Goal: Task Accomplishment & Management: Use online tool/utility

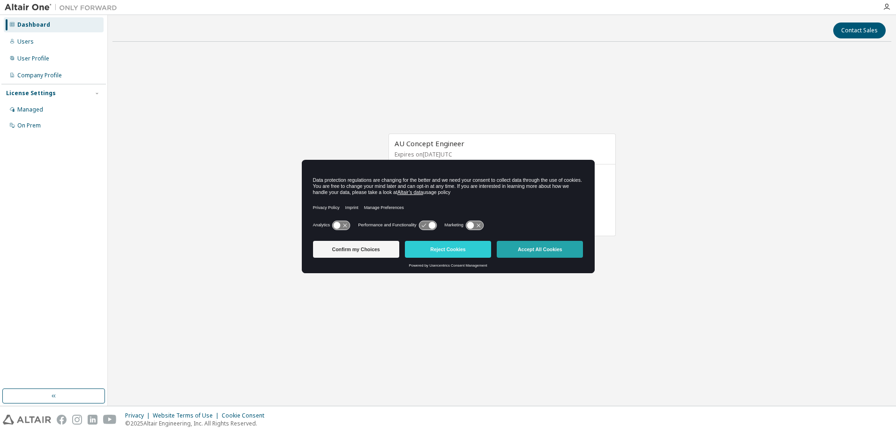
click at [570, 256] on button "Accept All Cookies" at bounding box center [540, 249] width 86 height 17
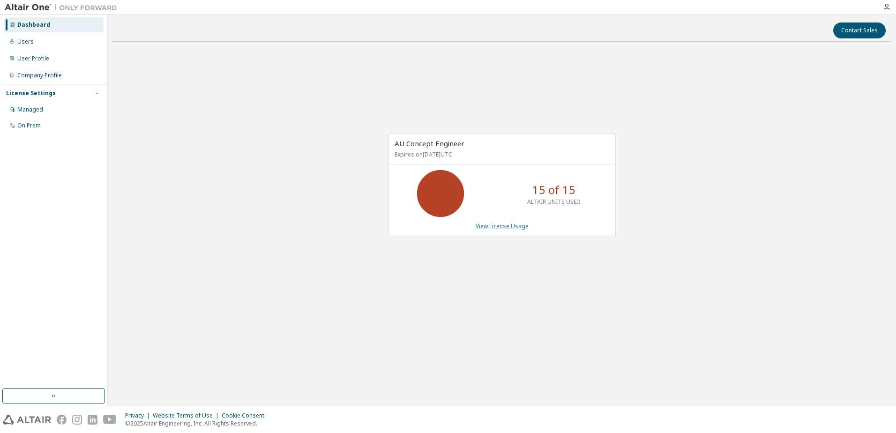
click at [514, 224] on link "View License Usage" at bounding box center [502, 226] width 53 height 8
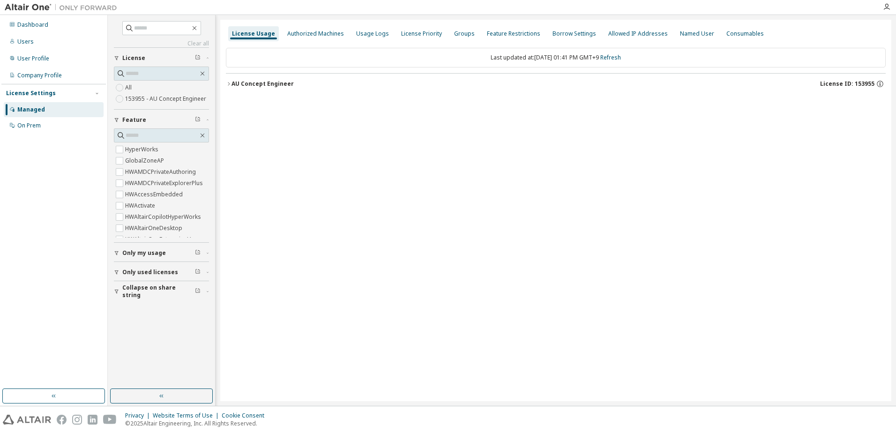
click at [270, 85] on div "AU Concept Engineer" at bounding box center [262, 83] width 62 height 7
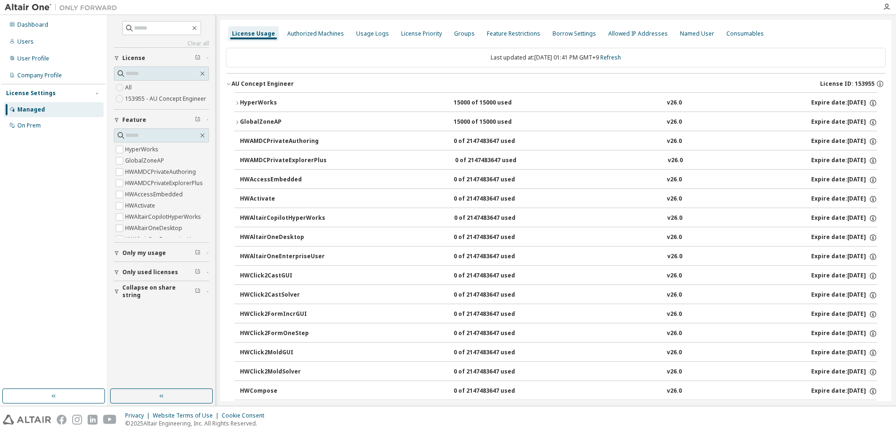
click at [471, 106] on div "15000 of 15000 used" at bounding box center [495, 103] width 84 height 8
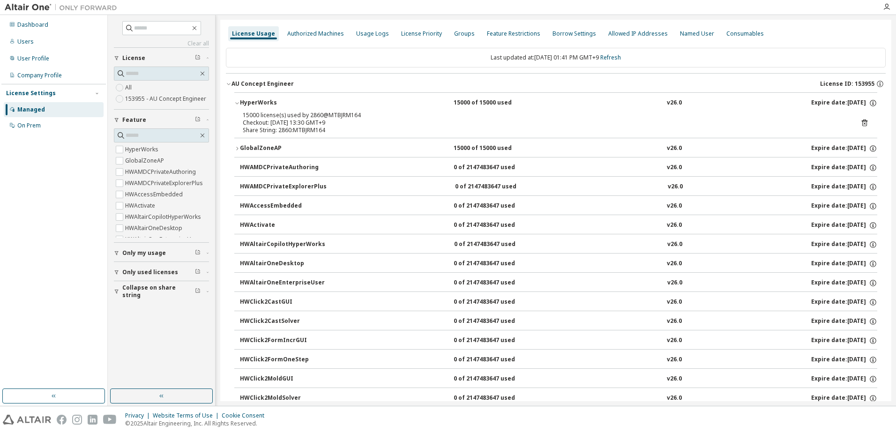
drag, startPoint x: 353, startPoint y: 117, endPoint x: 361, endPoint y: 119, distance: 8.6
click at [361, 119] on div "15000 license(s) used by 2860@MTBJRM164 Checkout: 2025-10-09 13:30 GMT+9" at bounding box center [544, 118] width 603 height 15
drag, startPoint x: 361, startPoint y: 119, endPoint x: 325, endPoint y: 117, distance: 36.1
click at [325, 117] on div "15000 license(s) used by 2860@MTBJRM164" at bounding box center [544, 114] width 603 height 7
drag, startPoint x: 306, startPoint y: 116, endPoint x: 320, endPoint y: 117, distance: 13.2
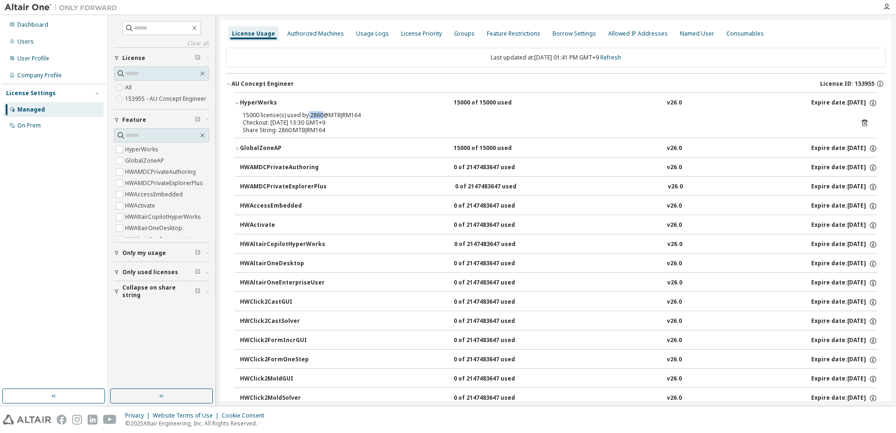
click at [320, 117] on div "15000 license(s) used by 2860@MTBJRM164" at bounding box center [544, 114] width 603 height 7
copy div "2860"
